Goal: Check status

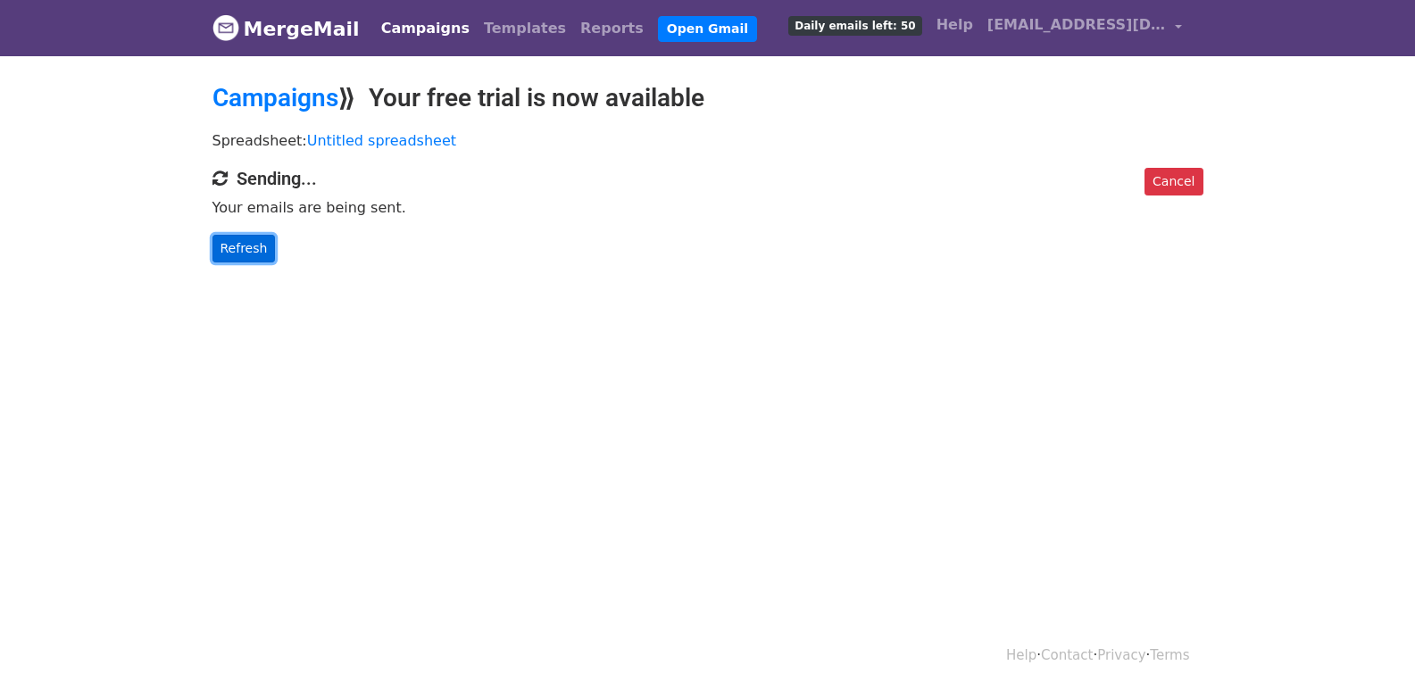
click at [247, 244] on link "Refresh" at bounding box center [243, 249] width 63 height 28
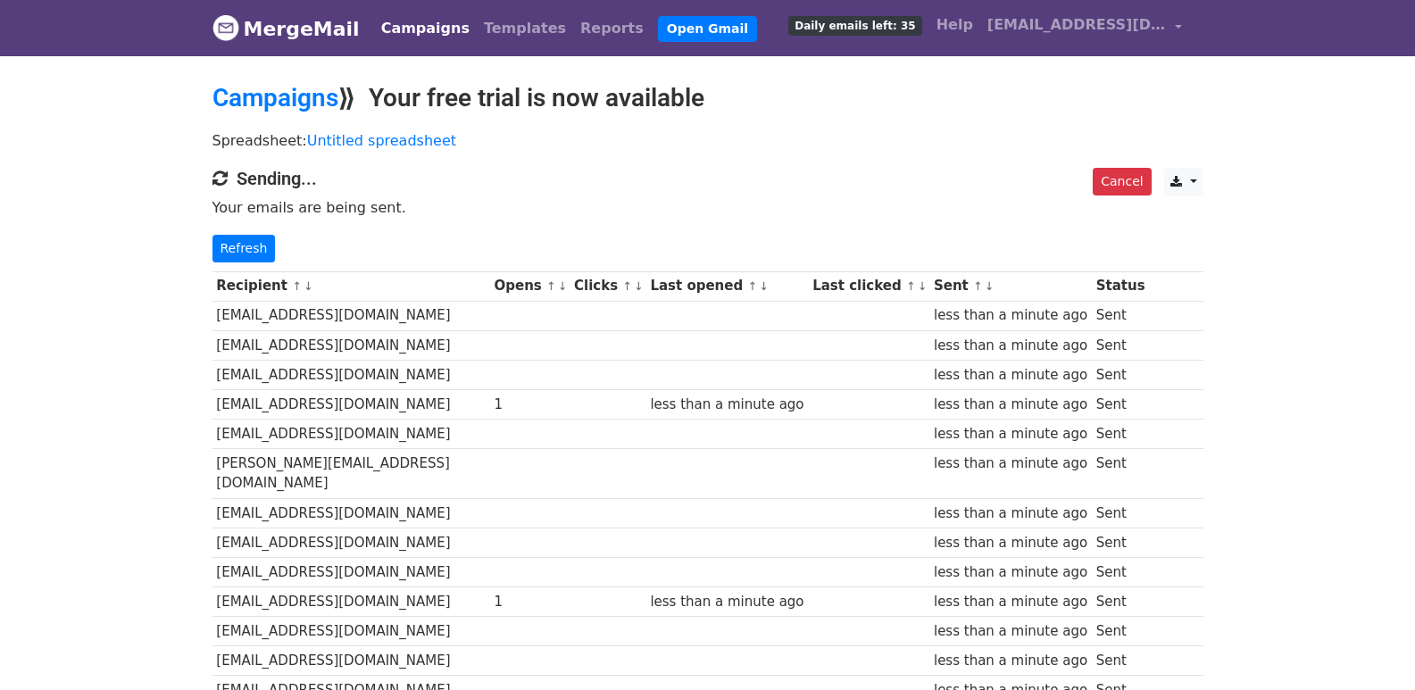
click at [239, 229] on div "Cancel CSV Excel Sending... Your emails are being sent. Refresh" at bounding box center [708, 215] width 1018 height 95
click at [251, 253] on link "Refresh" at bounding box center [243, 249] width 63 height 28
click at [250, 237] on link "Refresh" at bounding box center [243, 249] width 63 height 28
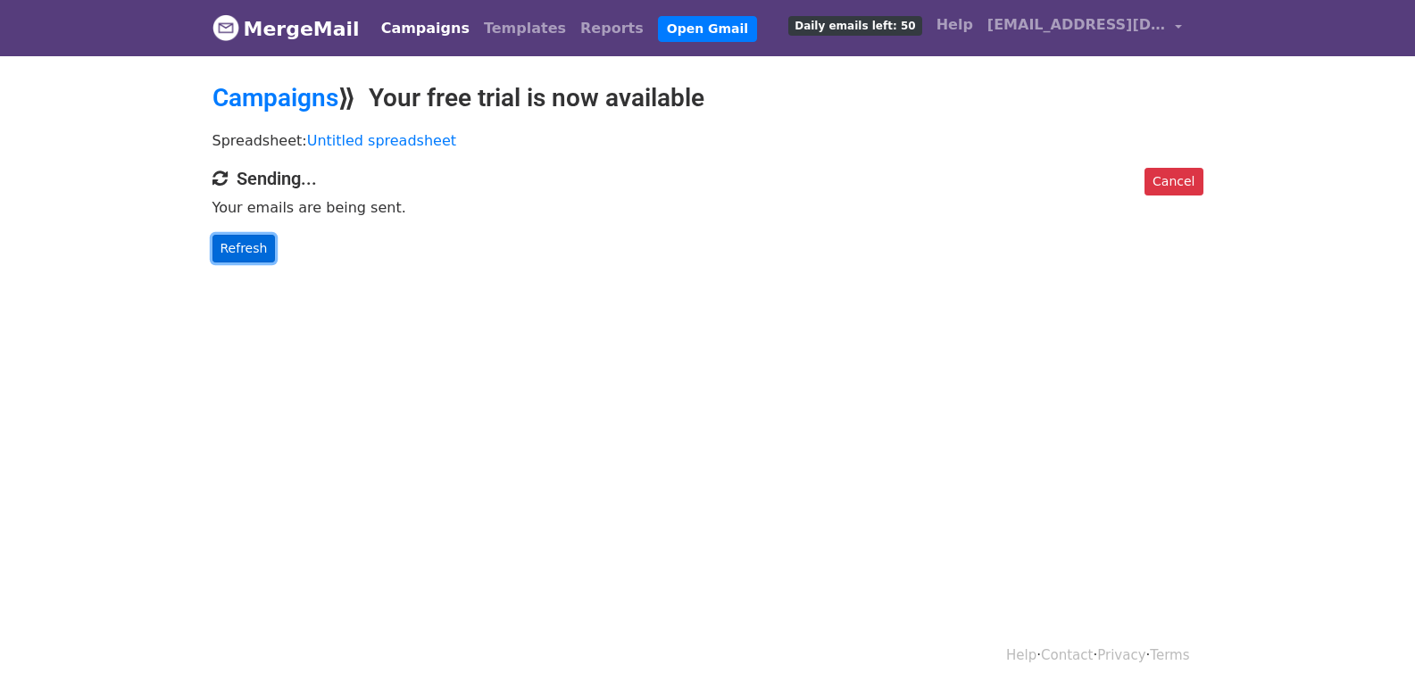
click at [240, 245] on link "Refresh" at bounding box center [243, 249] width 63 height 28
